Goal: Information Seeking & Learning: Learn about a topic

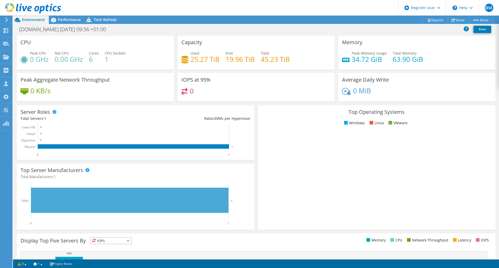
drag, startPoint x: 219, startPoint y: 197, endPoint x: 230, endPoint y: 274, distance: 77.5
click at [5, 30] on icon at bounding box center [6, 30] width 6 height 5
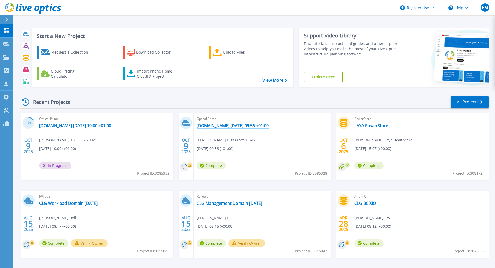
click at [231, 127] on link "[DOMAIN_NAME] [DATE] 09:56 +01:00" at bounding box center [233, 125] width 72 height 5
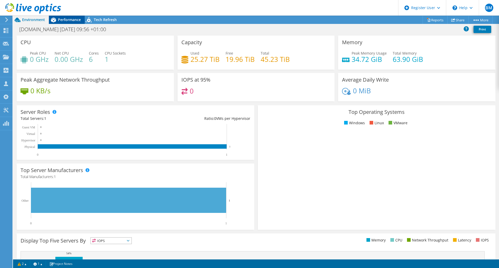
click at [62, 20] on span "Performance" at bounding box center [69, 19] width 23 height 5
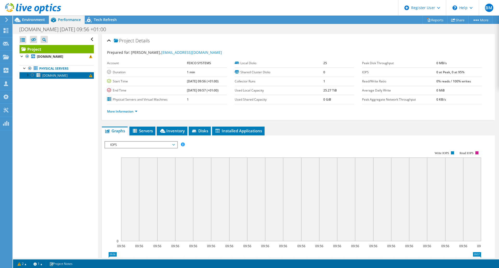
click at [62, 74] on span "[DOMAIN_NAME]" at bounding box center [54, 75] width 25 height 4
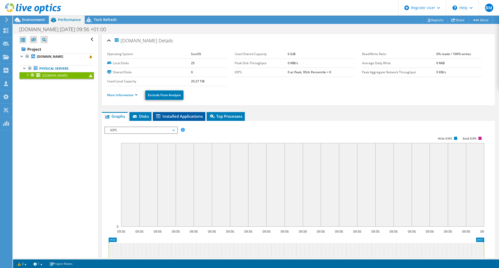
click at [179, 112] on li "Installed Applications" at bounding box center [179, 116] width 52 height 9
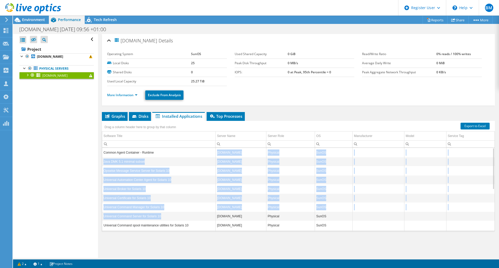
drag, startPoint x: 172, startPoint y: 152, endPoint x: 191, endPoint y: 215, distance: 65.5
click at [191, 215] on tbody "Common Agent Container - Runtime sol3.dcc.fexco.ie Physical SunOS Java DMK 5.1 …" at bounding box center [298, 230] width 392 height 164
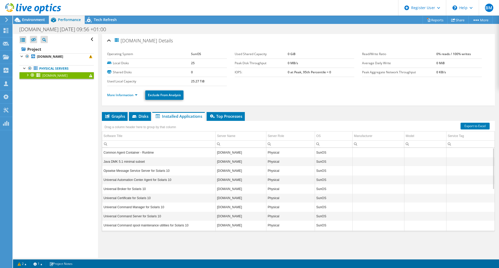
click at [193, 237] on div "Graphs Servers Inventory Hypervisor Disks Cluster Disks Installed Applications …" at bounding box center [298, 177] width 393 height 130
click at [223, 115] on span "Top Processes" at bounding box center [225, 115] width 33 height 5
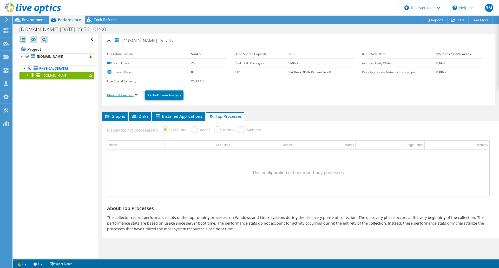
click at [136, 94] on link "More Information" at bounding box center [122, 95] width 30 height 4
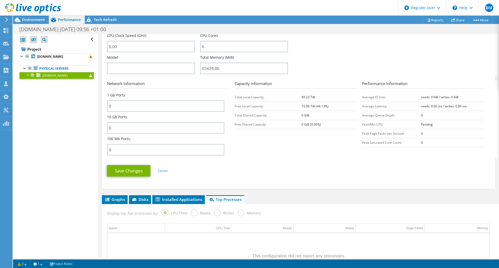
scroll to position [153, 0]
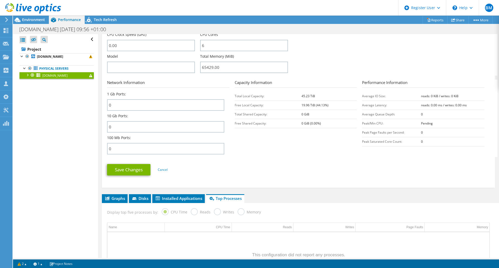
click at [169, 204] on div "Display top five processes by: CPU Time Reads Writes Memory" at bounding box center [297, 211] width 387 height 17
click at [177, 197] on span "Installed Applications" at bounding box center [178, 198] width 47 height 5
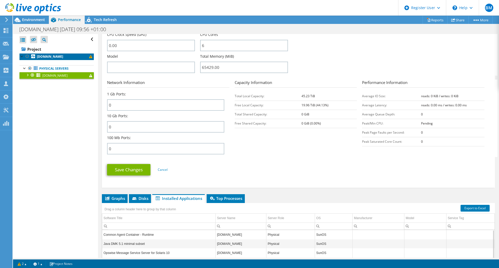
click at [50, 57] on b "[DOMAIN_NAME]" at bounding box center [50, 56] width 26 height 4
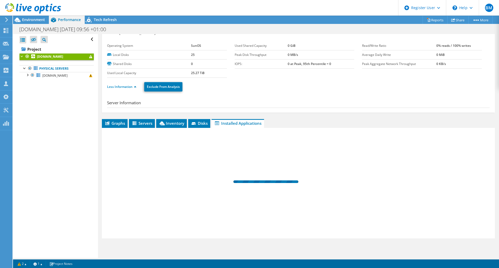
scroll to position [0, 0]
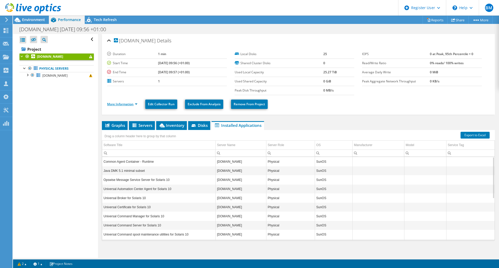
click at [136, 104] on link "More Information" at bounding box center [122, 104] width 30 height 4
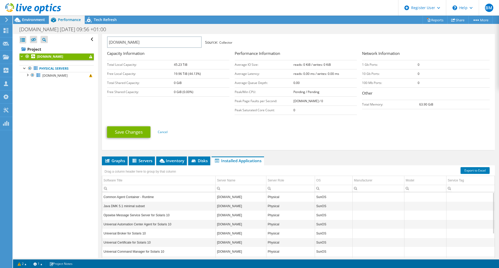
scroll to position [86, 0]
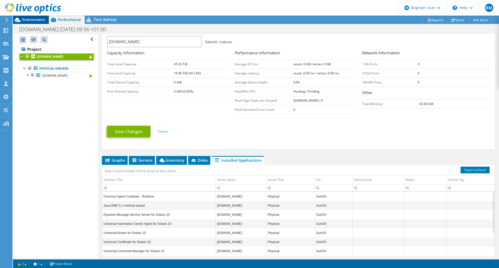
click at [35, 21] on span "Environment" at bounding box center [33, 19] width 23 height 5
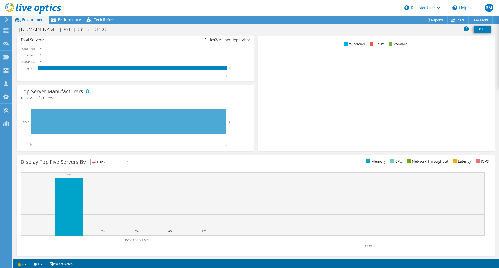
scroll to position [0, 0]
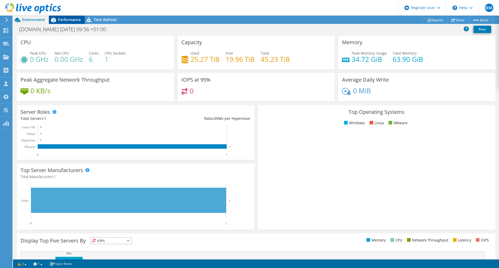
click at [66, 18] on span "Performance" at bounding box center [69, 19] width 23 height 5
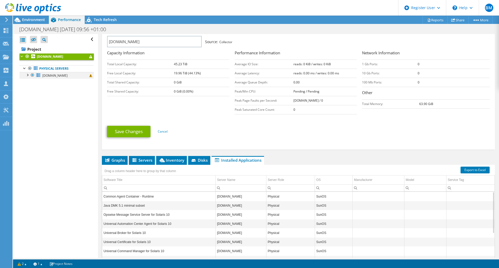
click at [27, 76] on div at bounding box center [27, 74] width 5 height 5
